Goal: Task Accomplishment & Management: Use online tool/utility

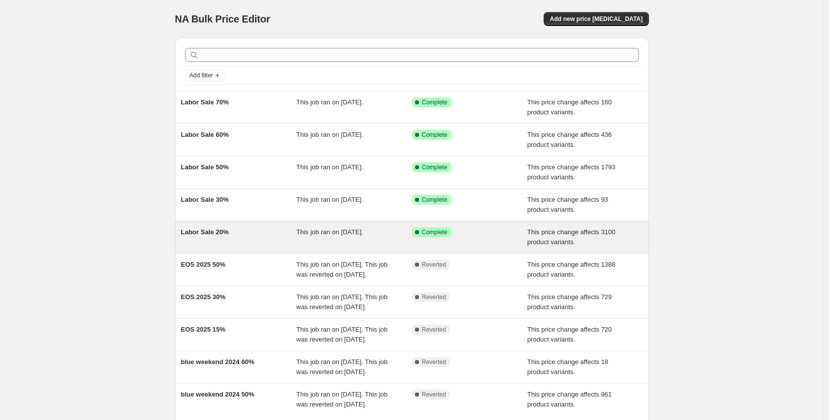
click at [491, 236] on div "Success Complete Complete" at bounding box center [462, 232] width 101 height 10
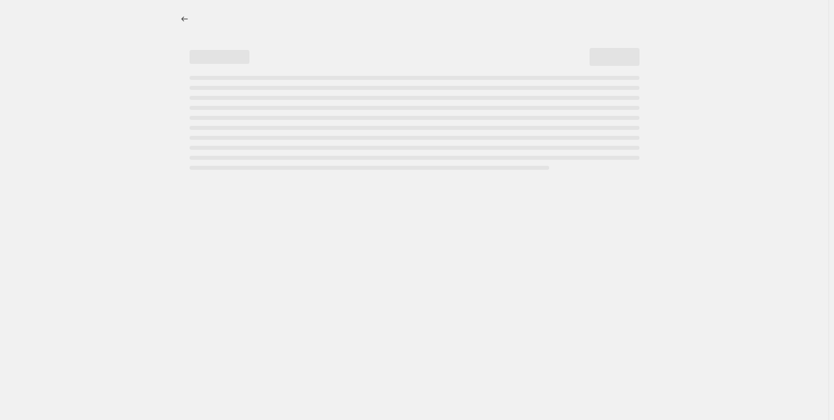
select select "pcap"
select select "no_change"
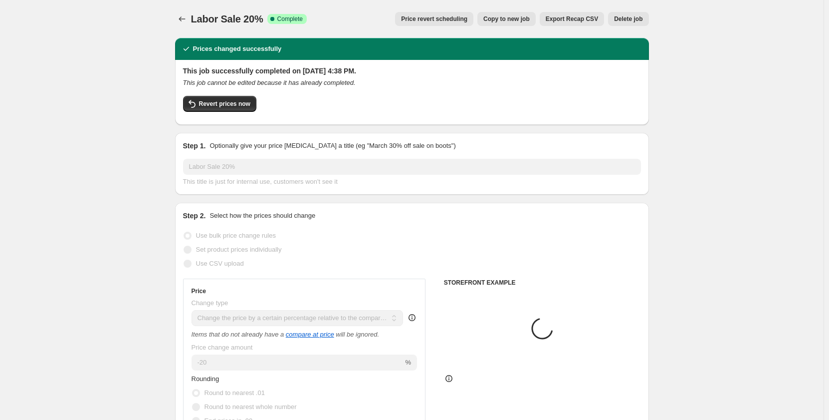
select select "collection"
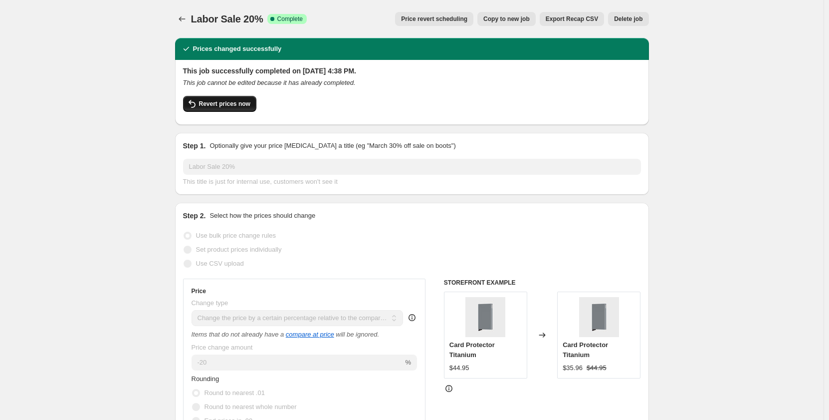
click at [226, 106] on span "Revert prices now" at bounding box center [224, 104] width 51 height 8
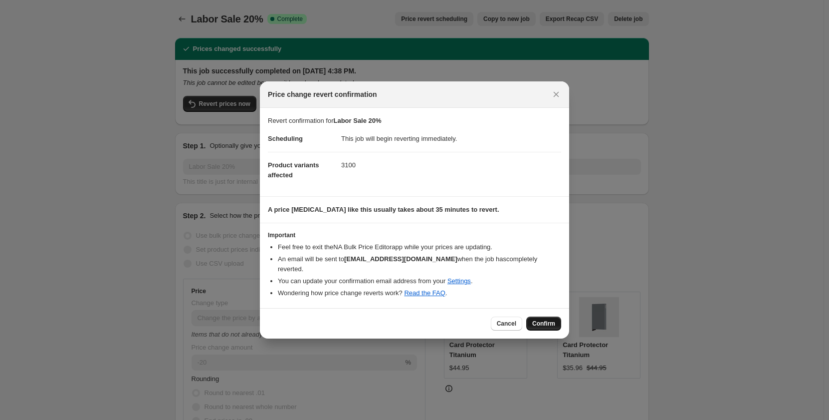
click at [543, 319] on span "Confirm" at bounding box center [543, 323] width 23 height 8
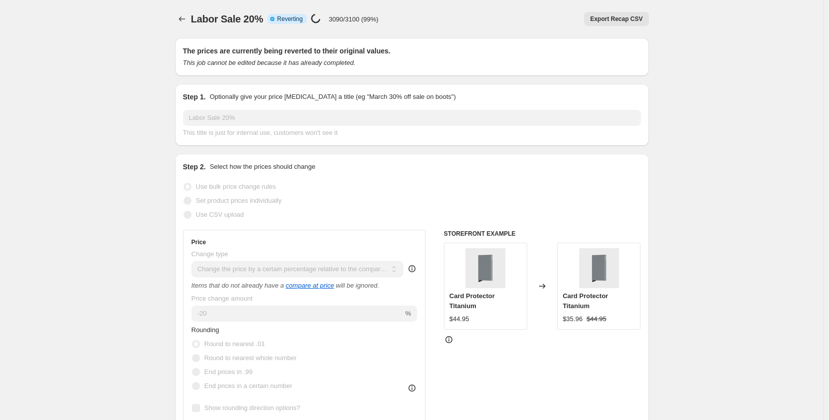
select select "pcap"
select select "no_change"
select select "collection"
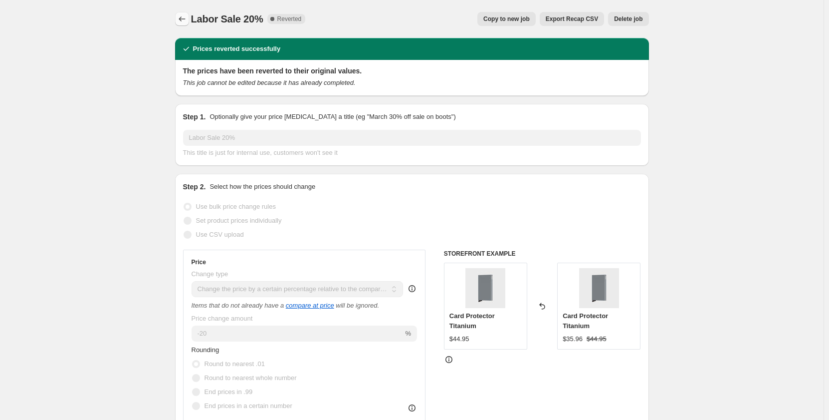
click at [184, 25] on button "Price change jobs" at bounding box center [182, 19] width 14 height 14
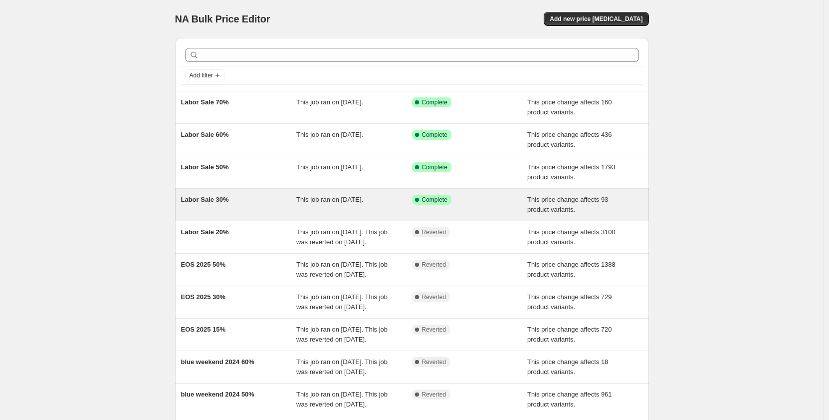
click at [481, 202] on div "Success Complete Complete" at bounding box center [462, 200] width 101 height 10
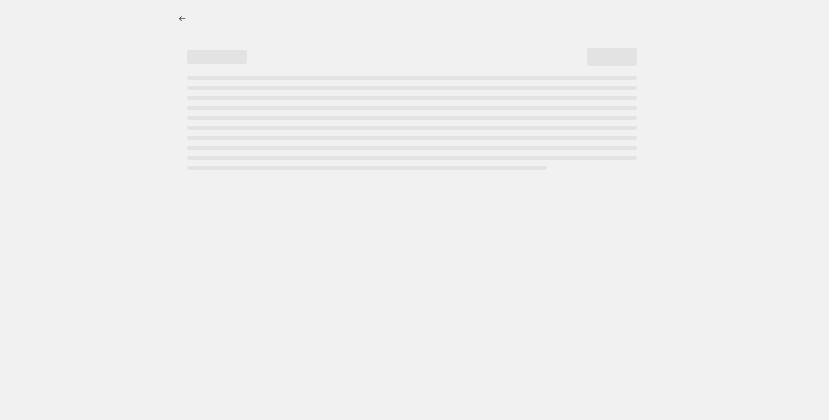
select select "pcap"
select select "no_change"
select select "collection"
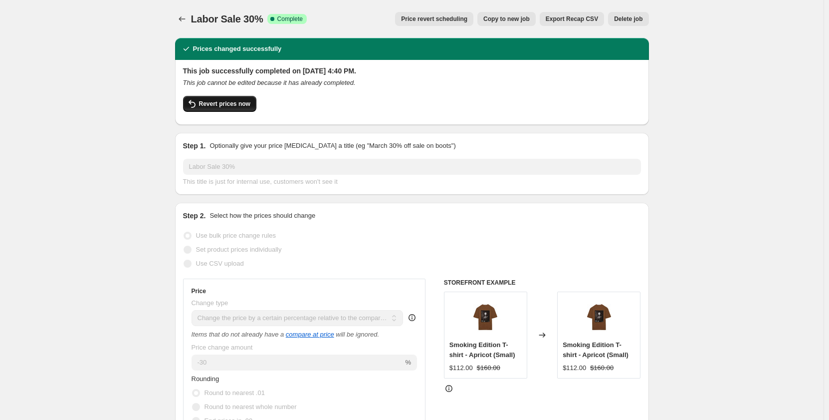
click at [242, 107] on span "Revert prices now" at bounding box center [224, 104] width 51 height 8
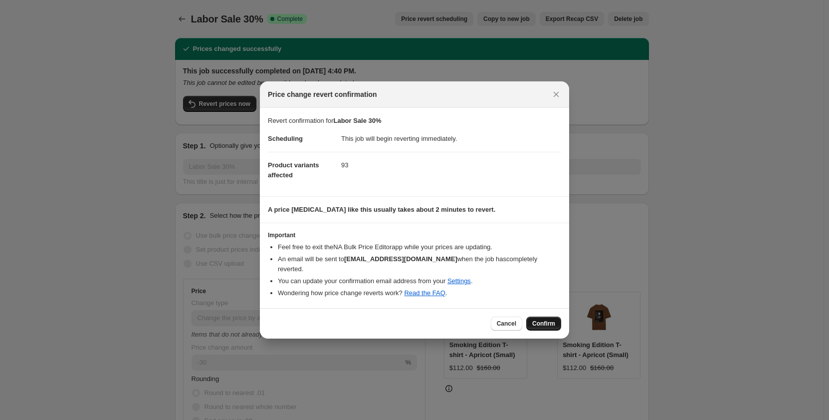
click at [544, 319] on span "Confirm" at bounding box center [543, 323] width 23 height 8
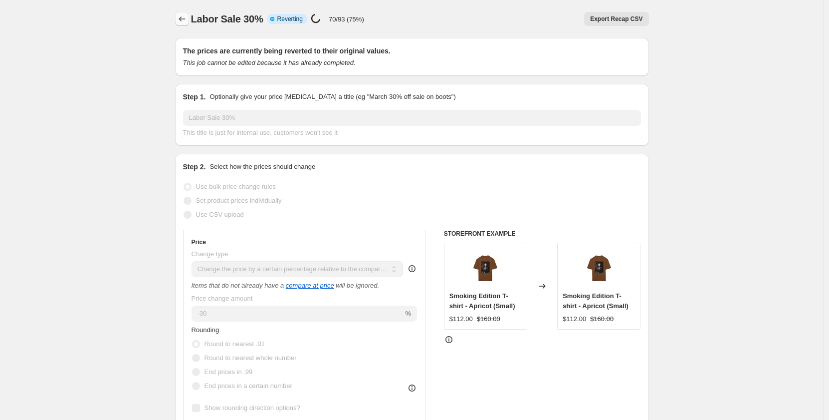
select select "pcap"
select select "no_change"
select select "collection"
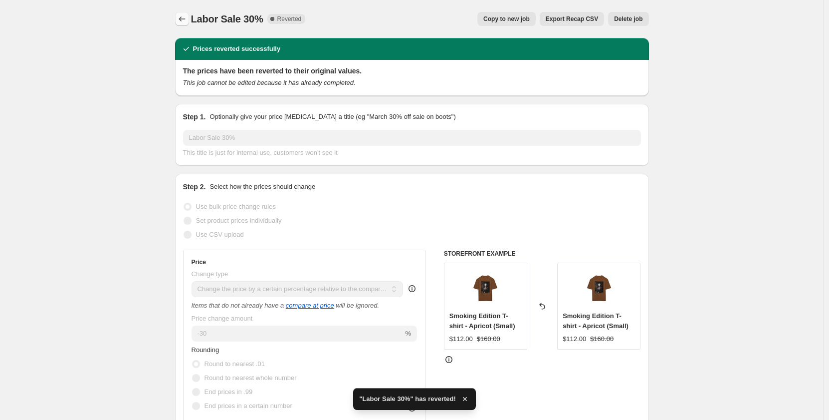
click at [182, 20] on icon "Price change jobs" at bounding box center [182, 19] width 10 height 10
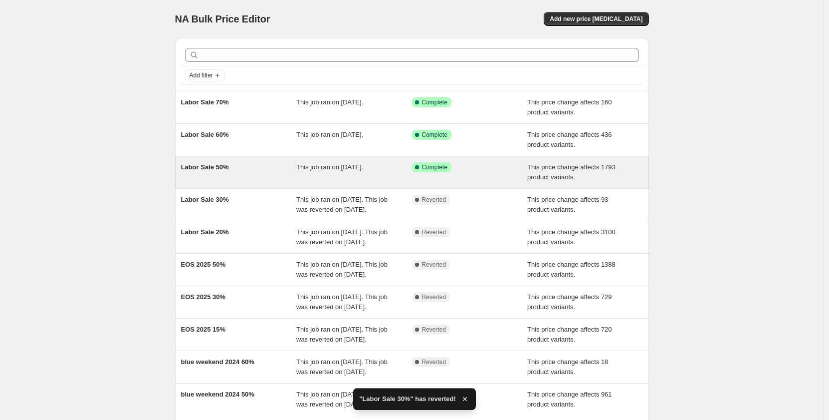
click at [504, 176] on div "Success Complete Complete" at bounding box center [470, 172] width 116 height 20
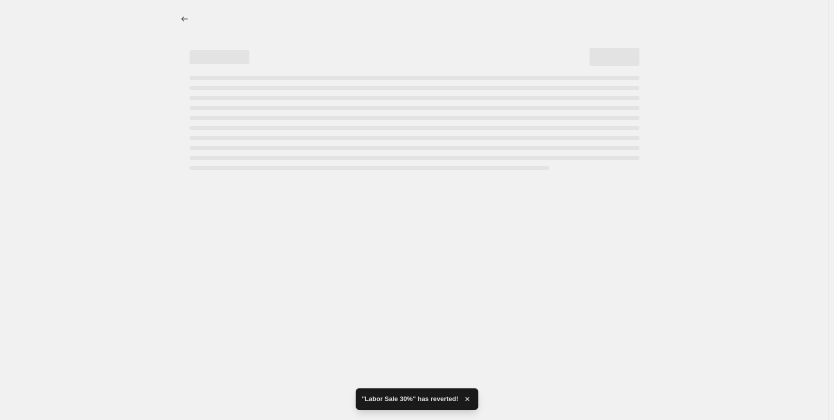
select select "pcap"
select select "no_change"
select select "collection"
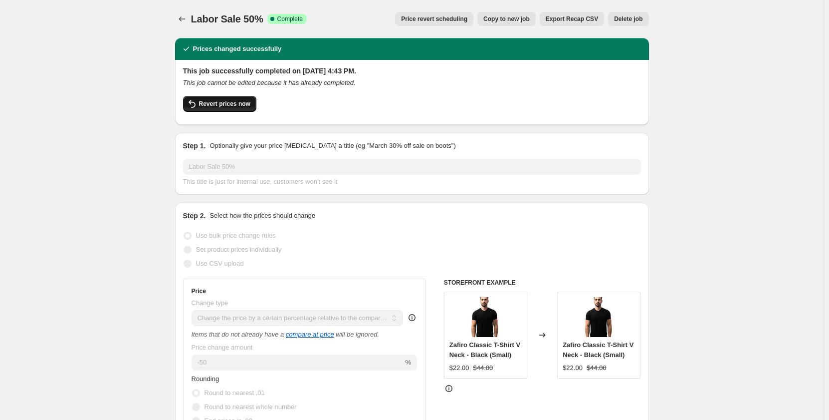
click at [234, 105] on span "Revert prices now" at bounding box center [224, 104] width 51 height 8
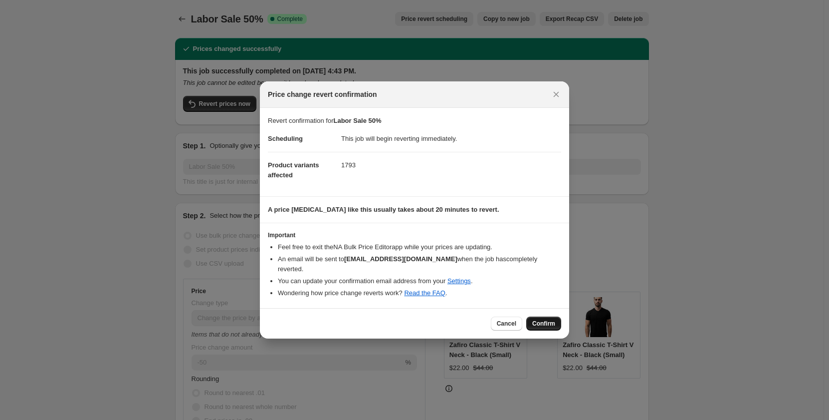
click at [546, 319] on span "Confirm" at bounding box center [543, 323] width 23 height 8
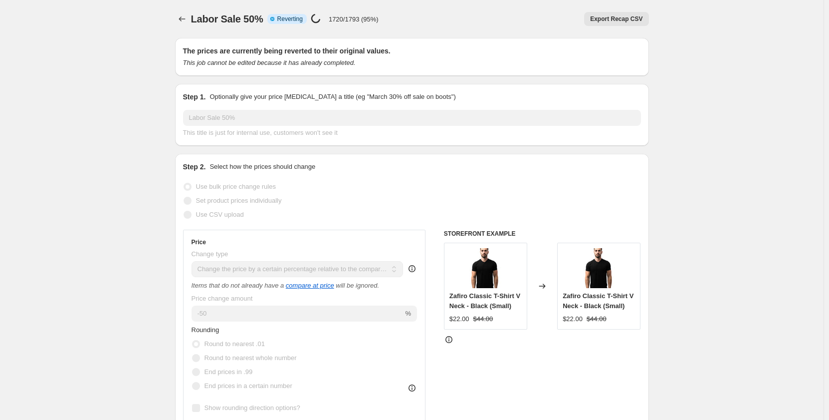
select select "pcap"
select select "no_change"
select select "collection"
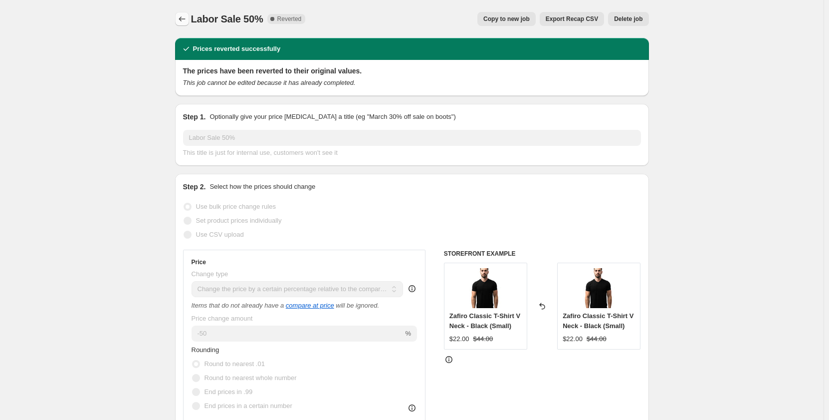
click at [181, 18] on icon "Price change jobs" at bounding box center [182, 19] width 10 height 10
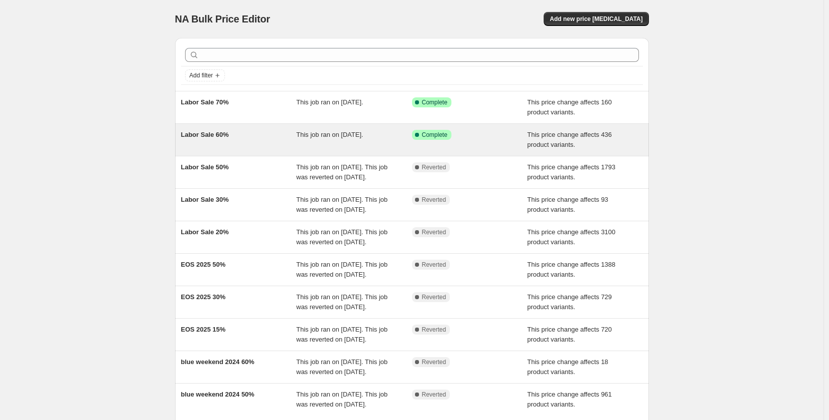
click at [478, 145] on div "Success Complete Complete" at bounding box center [470, 140] width 116 height 20
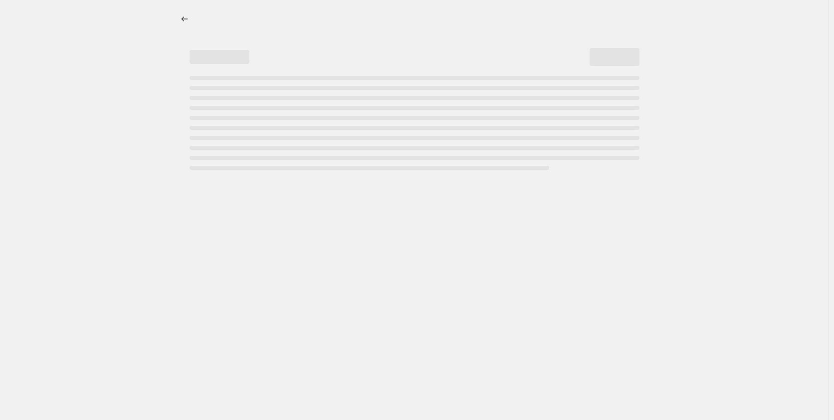
select select "pcap"
select select "no_change"
select select "collection"
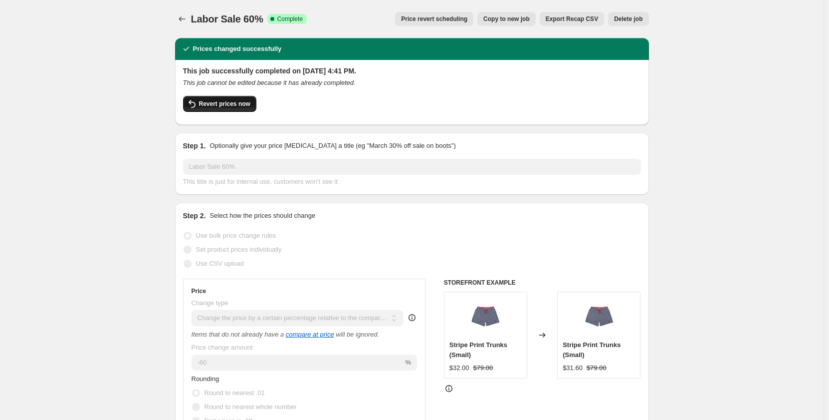
click at [221, 107] on span "Revert prices now" at bounding box center [224, 104] width 51 height 8
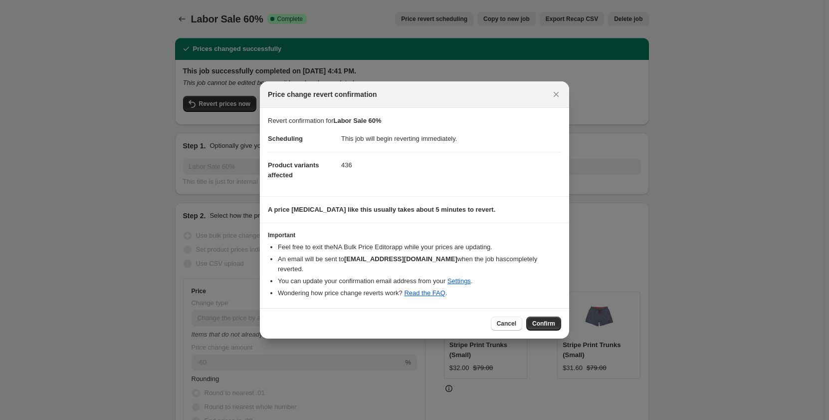
click at [548, 319] on span "Confirm" at bounding box center [543, 323] width 23 height 8
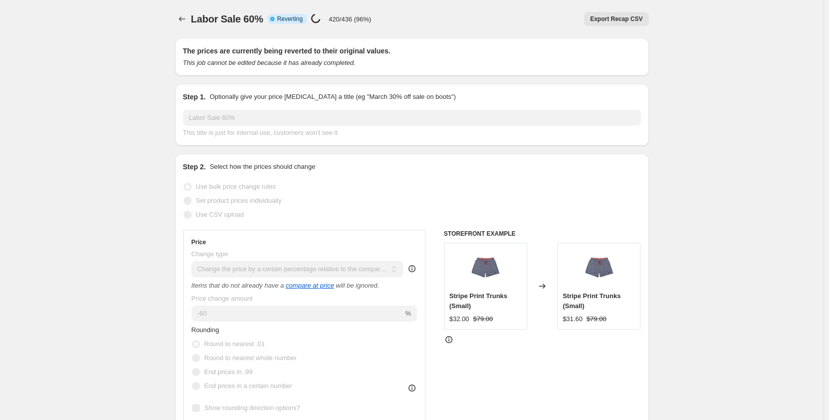
select select "pcap"
select select "no_change"
select select "collection"
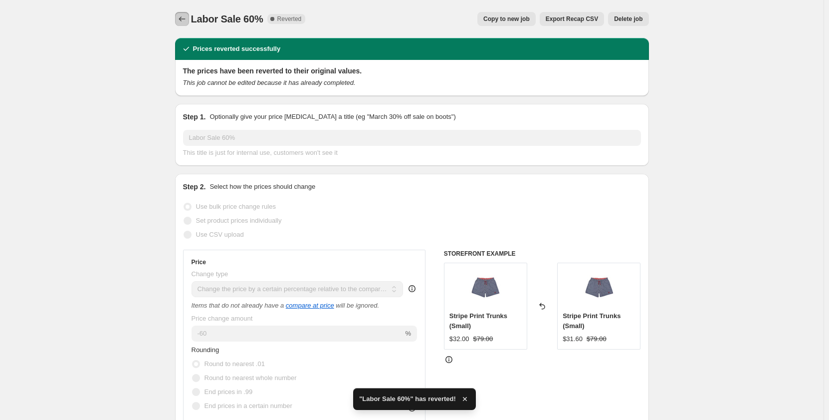
click at [185, 22] on icon "Price change jobs" at bounding box center [182, 19] width 10 height 10
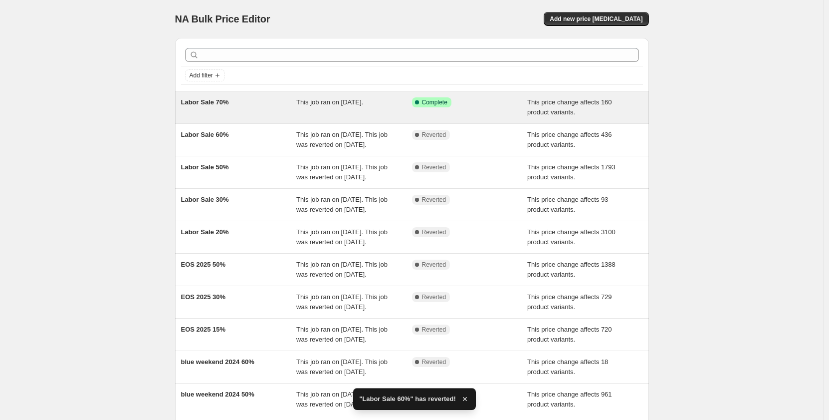
click at [365, 106] on div "This job ran on [DATE]." at bounding box center [354, 107] width 116 height 20
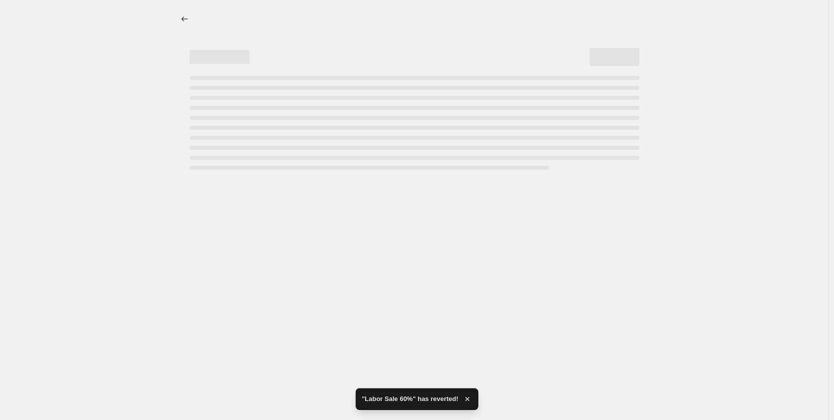
select select "pcap"
select select "no_change"
select select "collection"
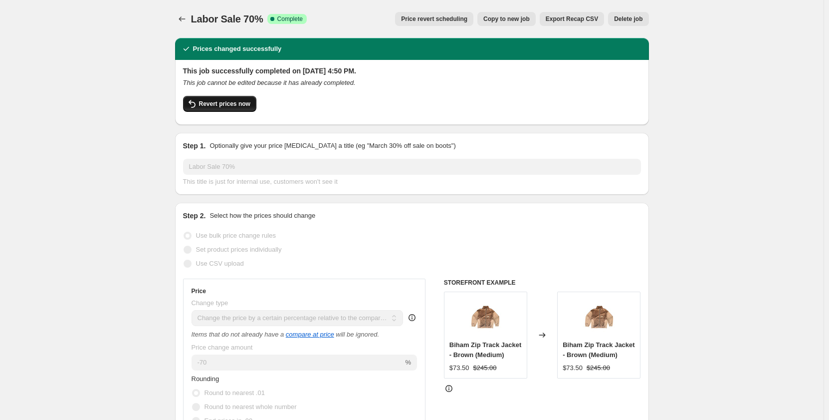
click at [239, 108] on button "Revert prices now" at bounding box center [219, 104] width 73 height 16
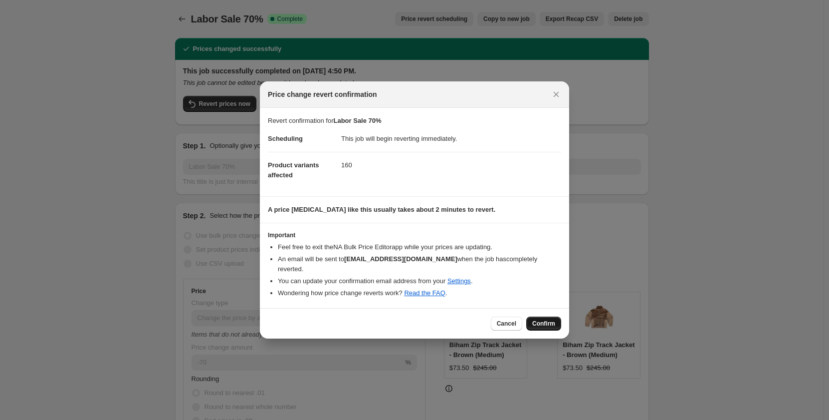
click at [540, 319] on span "Confirm" at bounding box center [543, 323] width 23 height 8
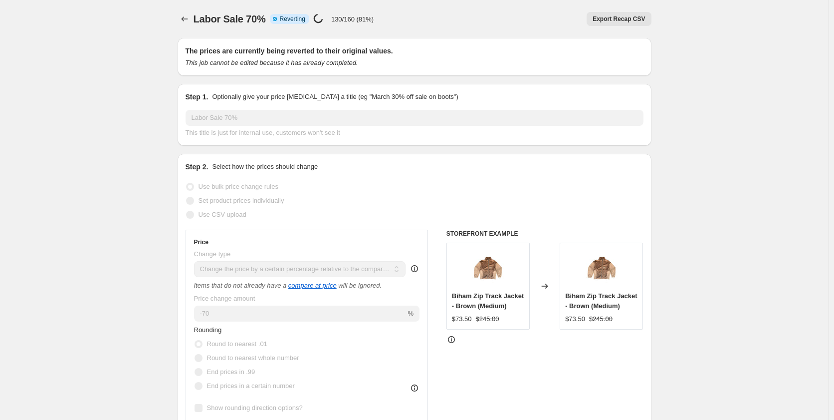
select select "pcap"
select select "no_change"
select select "collection"
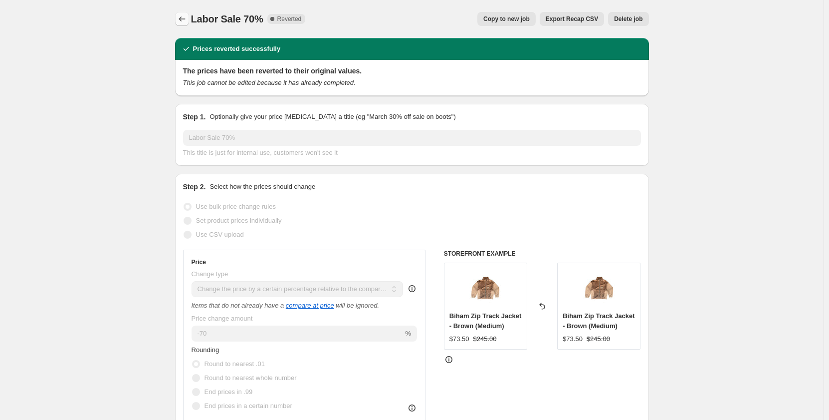
click at [189, 21] on button "Price change jobs" at bounding box center [182, 19] width 14 height 14
